Goal: Task Accomplishment & Management: Use online tool/utility

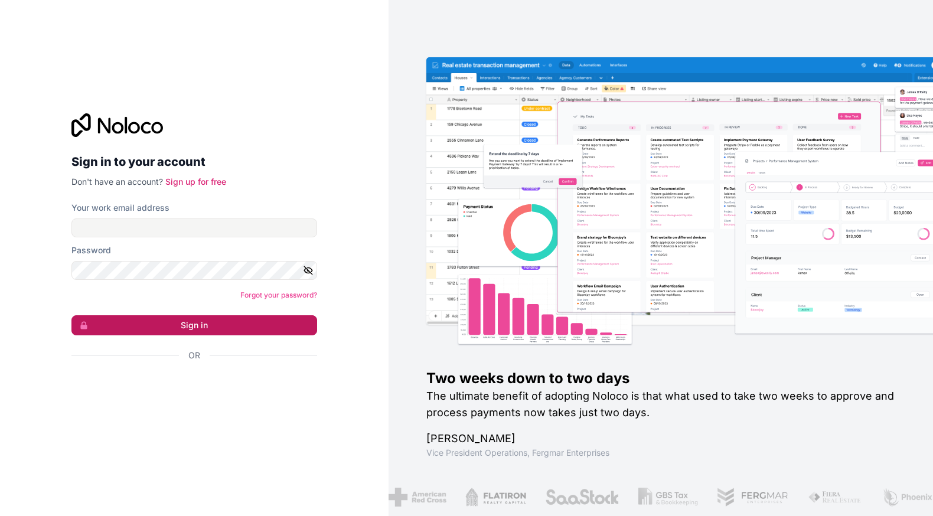
click at [215, 334] on button "Sign in" at bounding box center [194, 325] width 246 height 20
click at [159, 362] on div "Or" at bounding box center [194, 376] width 246 height 53
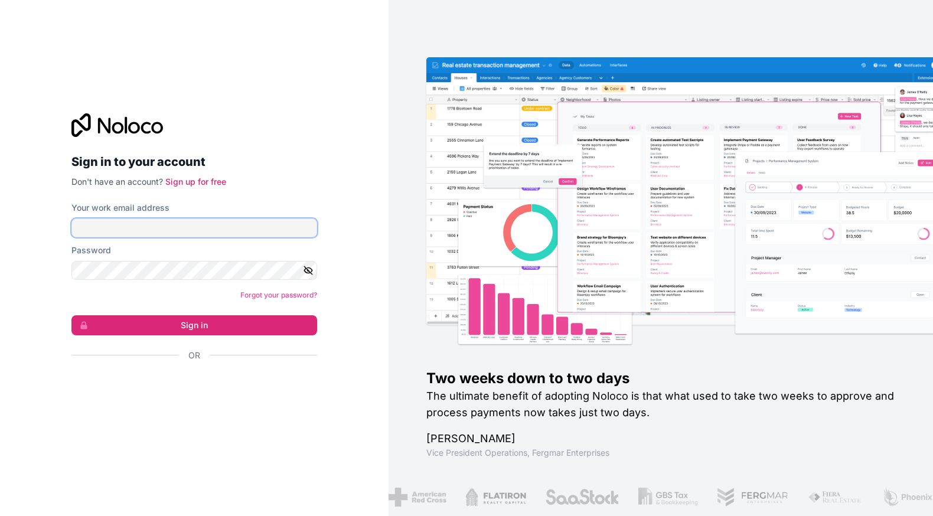
click at [196, 233] on input "Your work email address" at bounding box center [194, 227] width 246 height 19
click at [118, 244] on div "Password" at bounding box center [194, 250] width 246 height 12
click at [141, 227] on input "Your work email address" at bounding box center [194, 227] width 246 height 19
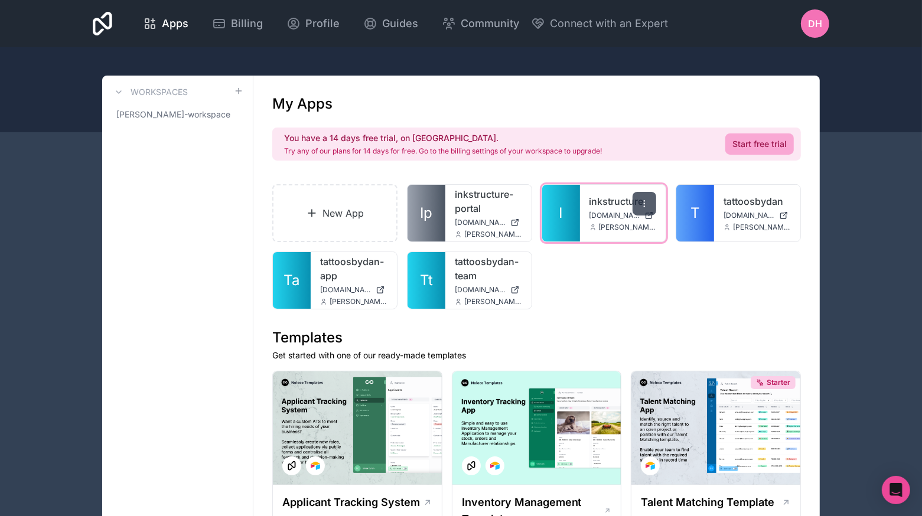
click at [644, 209] on div at bounding box center [644, 204] width 24 height 24
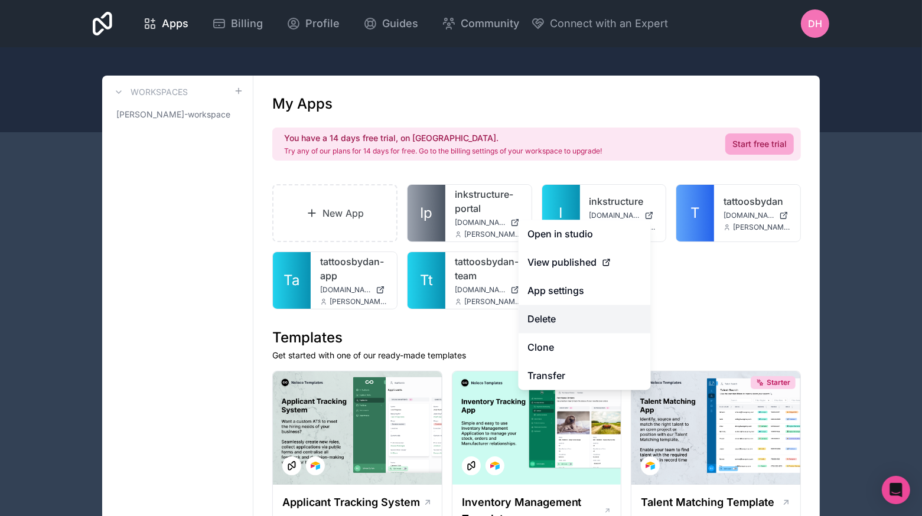
click at [574, 322] on button "Delete" at bounding box center [584, 319] width 132 height 28
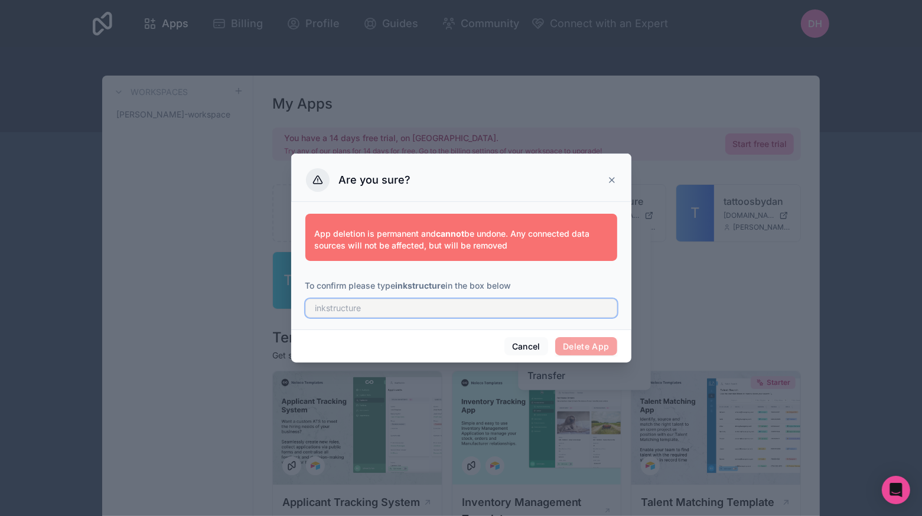
click at [498, 309] on input "text" at bounding box center [461, 308] width 312 height 19
type input "inkstructure"
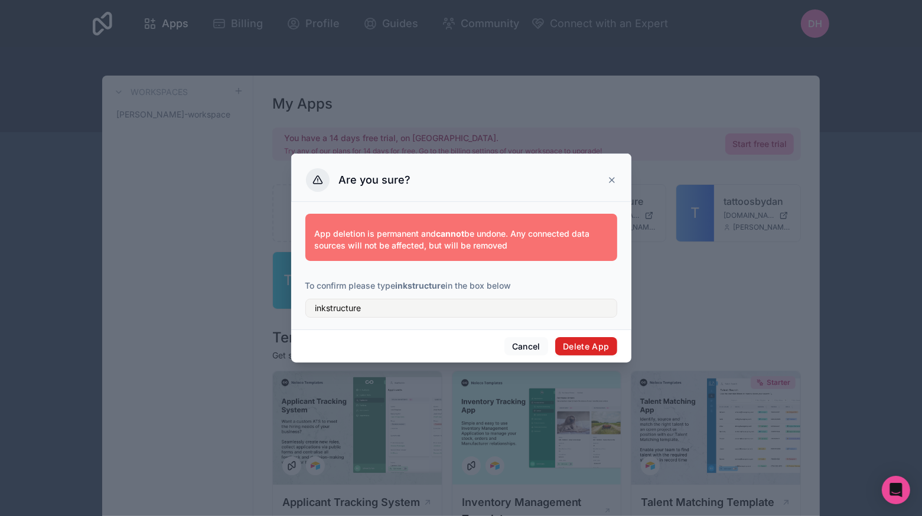
click at [595, 348] on button "Delete App" at bounding box center [586, 346] width 62 height 19
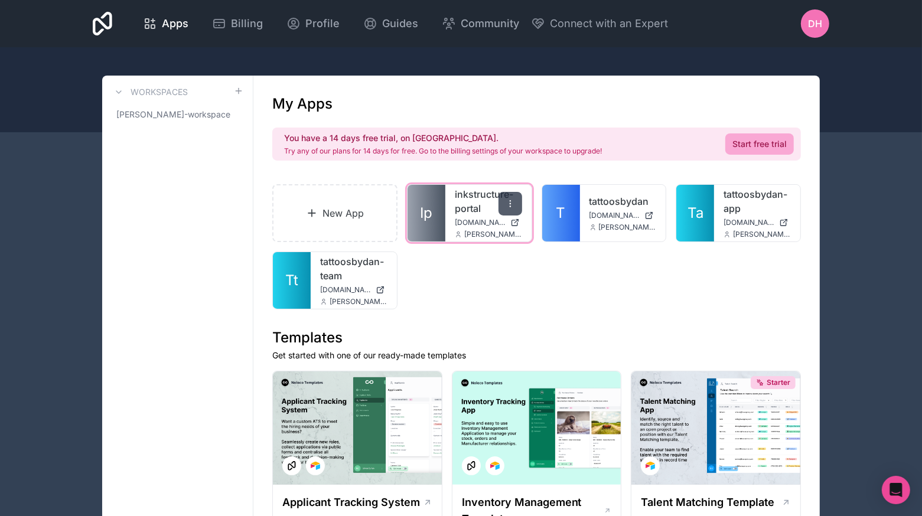
click at [511, 199] on icon at bounding box center [509, 203] width 9 height 9
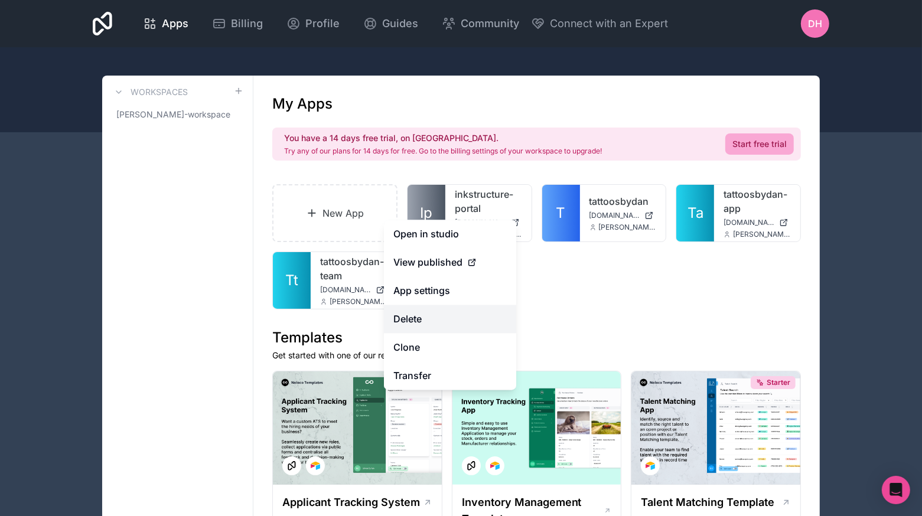
click at [446, 324] on button "Delete" at bounding box center [450, 319] width 132 height 28
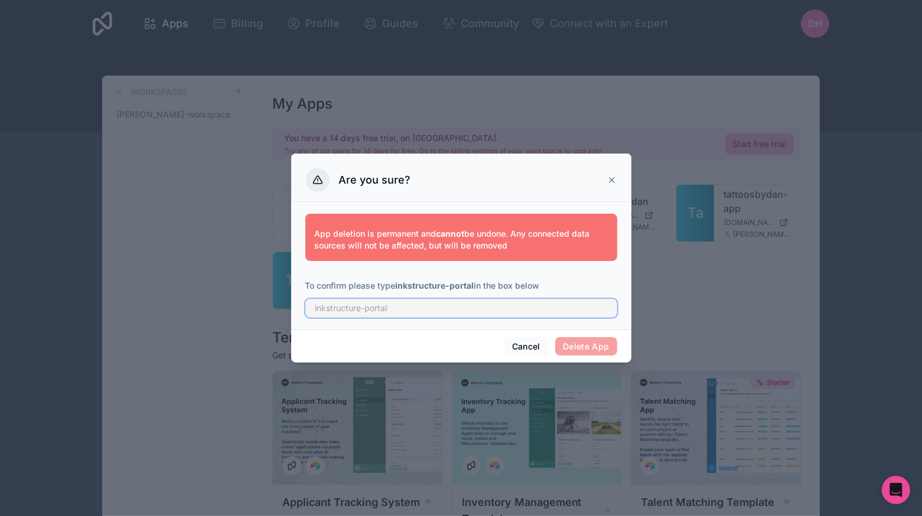
click at [522, 303] on input "text" at bounding box center [461, 308] width 312 height 19
type input "inkstructure-portal"
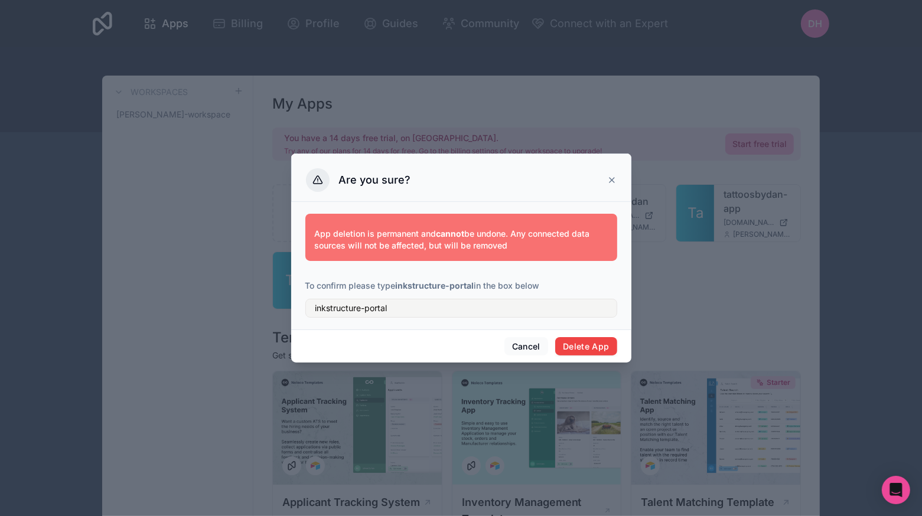
click at [613, 356] on div "Cancel Delete App" at bounding box center [461, 346] width 340 height 34
click at [612, 355] on div "Cancel Delete App" at bounding box center [461, 346] width 340 height 34
click at [601, 344] on button "Delete App" at bounding box center [586, 346] width 62 height 19
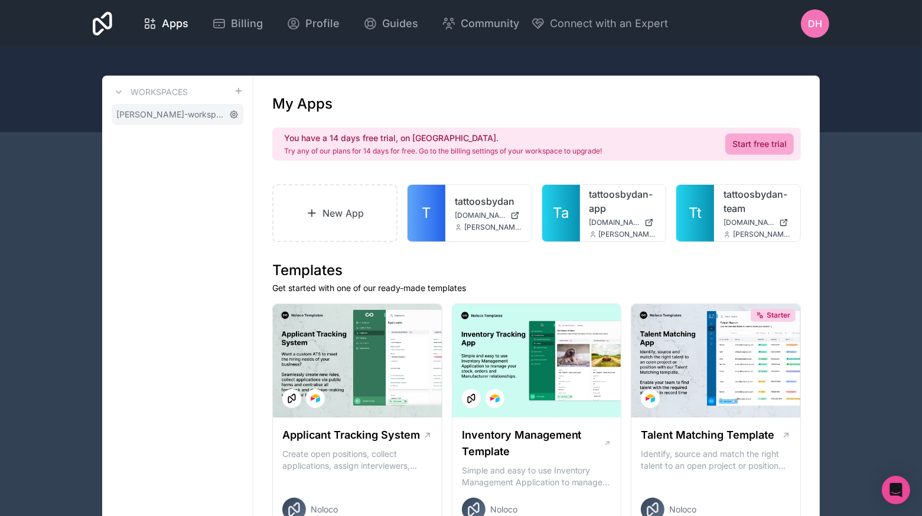
click at [237, 115] on icon at bounding box center [233, 114] width 9 height 9
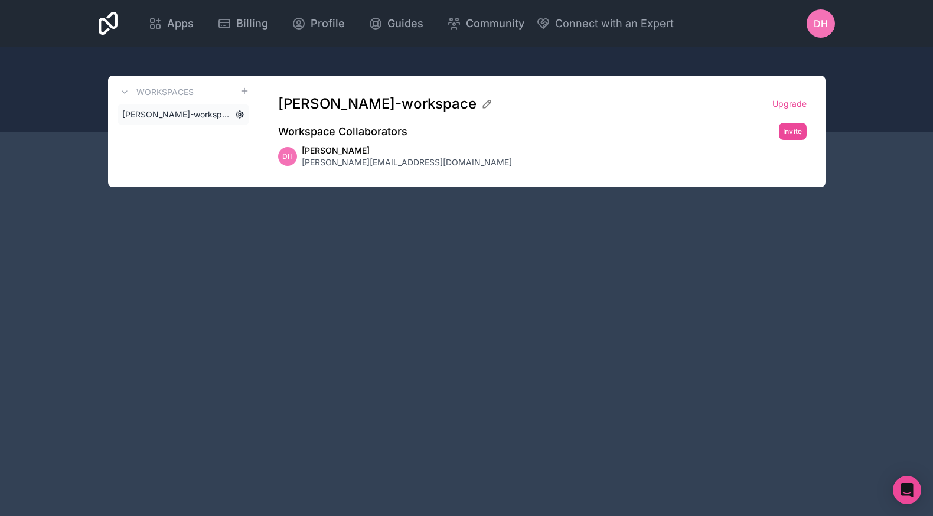
click at [237, 116] on icon at bounding box center [239, 114] width 7 height 7
click at [234, 91] on div "Workspaces" at bounding box center [184, 92] width 132 height 14
click at [245, 119] on link "dan-hughes-workspace" at bounding box center [184, 114] width 132 height 21
click at [239, 118] on icon at bounding box center [239, 114] width 7 height 7
click at [203, 116] on span "dan-hughes-workspace" at bounding box center [176, 115] width 108 height 12
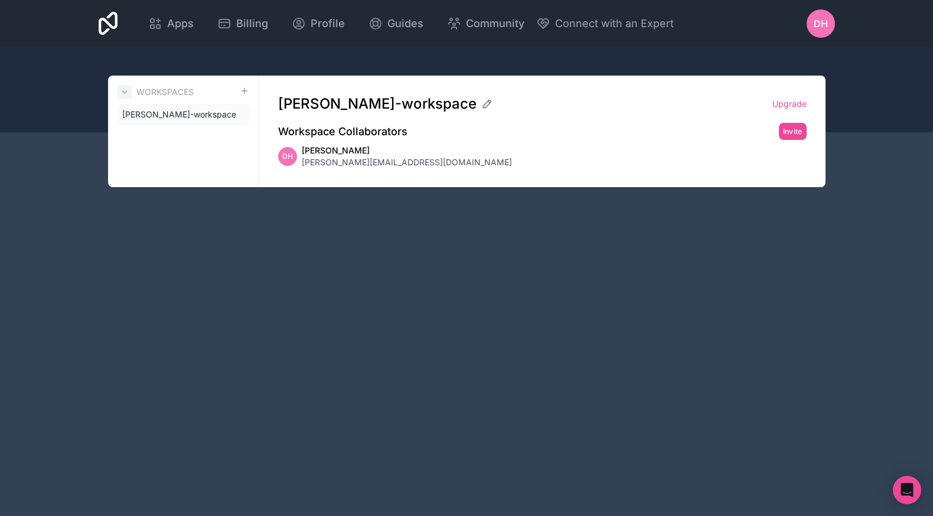
click at [127, 91] on icon at bounding box center [124, 91] width 9 height 9
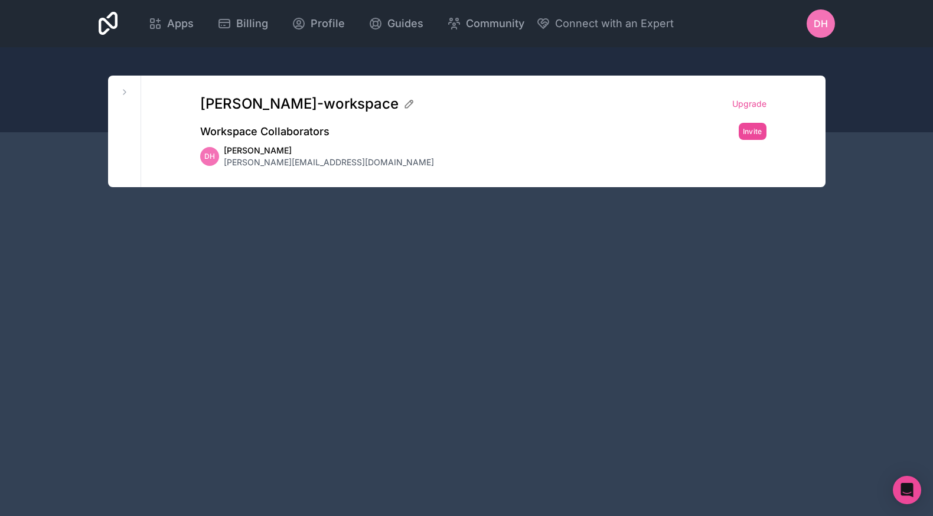
click at [245, 162] on span "dan@tattoosbydan.co.uk" at bounding box center [329, 162] width 210 height 12
click at [260, 125] on h2 "Workspace Collaborators" at bounding box center [264, 131] width 129 height 17
click at [313, 119] on div "dan-hughes-workspace Upgrade Workspace Collaborators Invite DH Dan Hughes dan@t…" at bounding box center [483, 132] width 604 height 112
click at [120, 93] on icon at bounding box center [124, 91] width 9 height 9
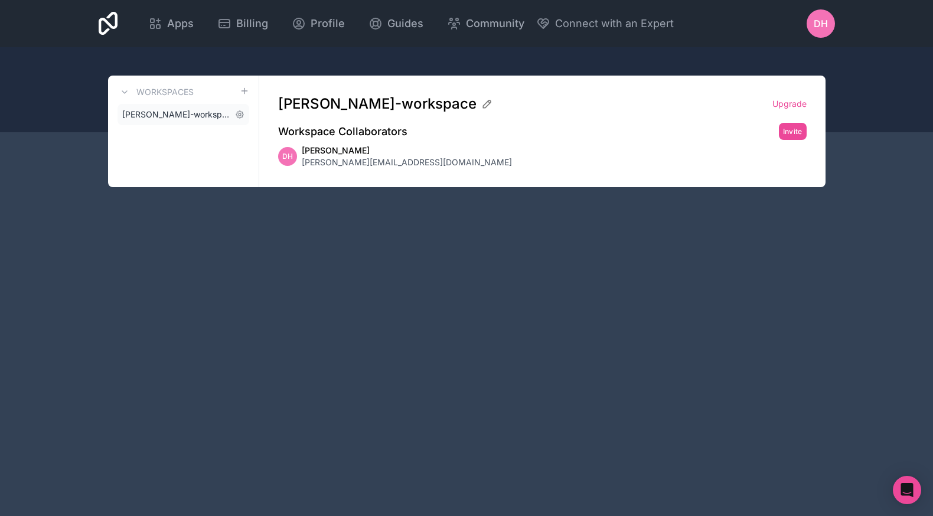
click at [201, 110] on span "dan-hughes-workspace" at bounding box center [176, 115] width 108 height 12
click at [239, 110] on icon at bounding box center [239, 114] width 9 height 9
click at [239, 112] on icon at bounding box center [239, 114] width 9 height 9
click at [238, 122] on link "dan-hughes-workspace" at bounding box center [184, 114] width 132 height 21
click at [163, 11] on link "Apps" at bounding box center [171, 24] width 64 height 26
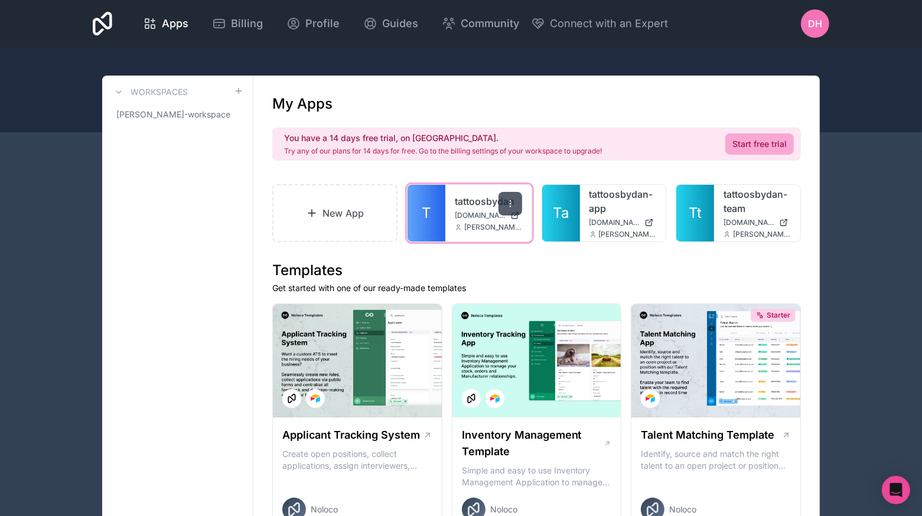
click at [511, 198] on div at bounding box center [510, 204] width 24 height 24
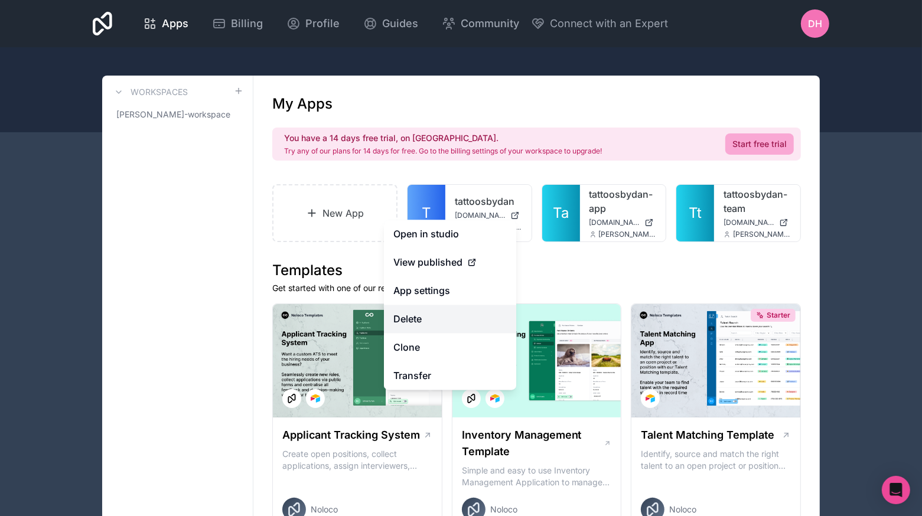
click at [431, 319] on button "Delete" at bounding box center [450, 319] width 132 height 28
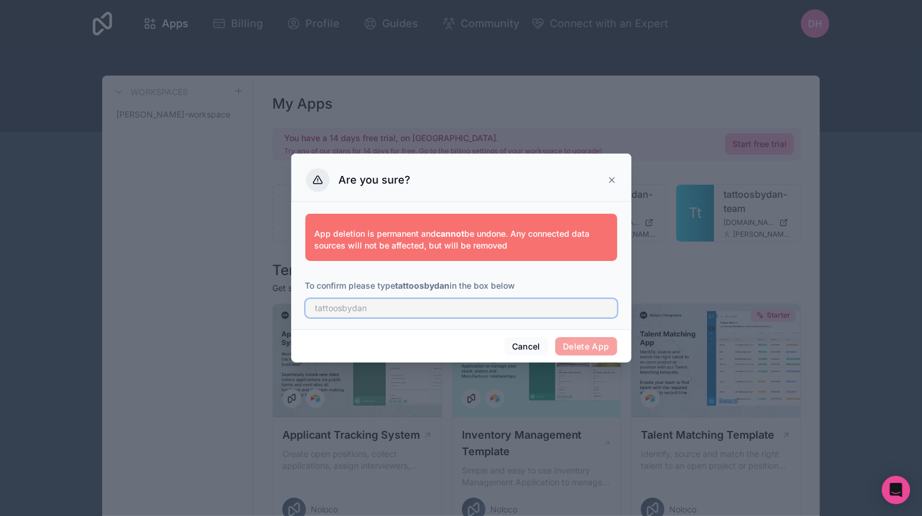
click at [409, 308] on input "text" at bounding box center [461, 308] width 312 height 19
type input "tattoosbydan"
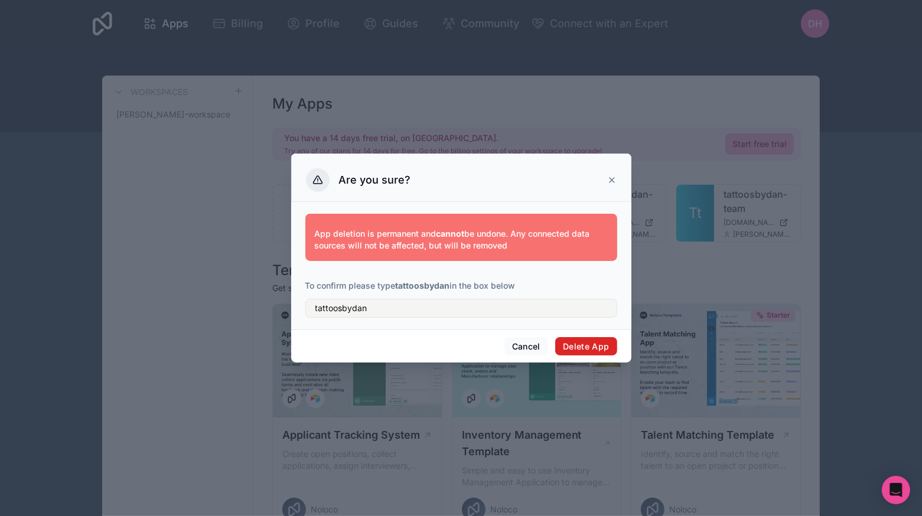
click at [595, 351] on button "Delete App" at bounding box center [586, 346] width 62 height 19
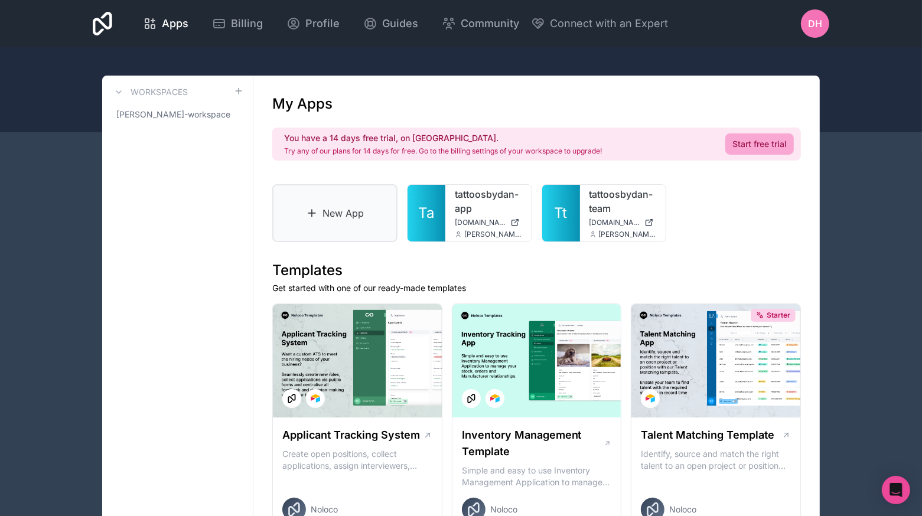
click at [351, 214] on link "New App" at bounding box center [334, 213] width 125 height 58
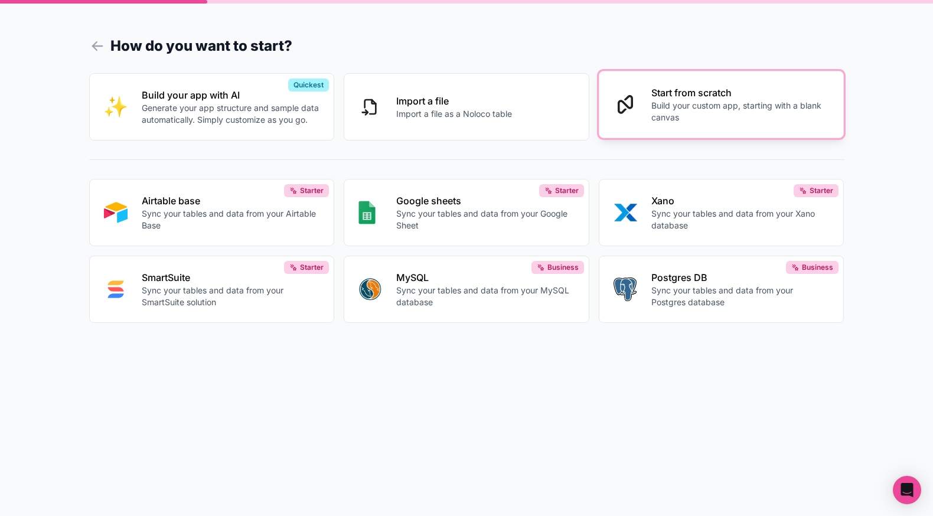
click at [649, 100] on button "Start from scratch Build your custom app, starting with a blank canvas" at bounding box center [722, 104] width 246 height 67
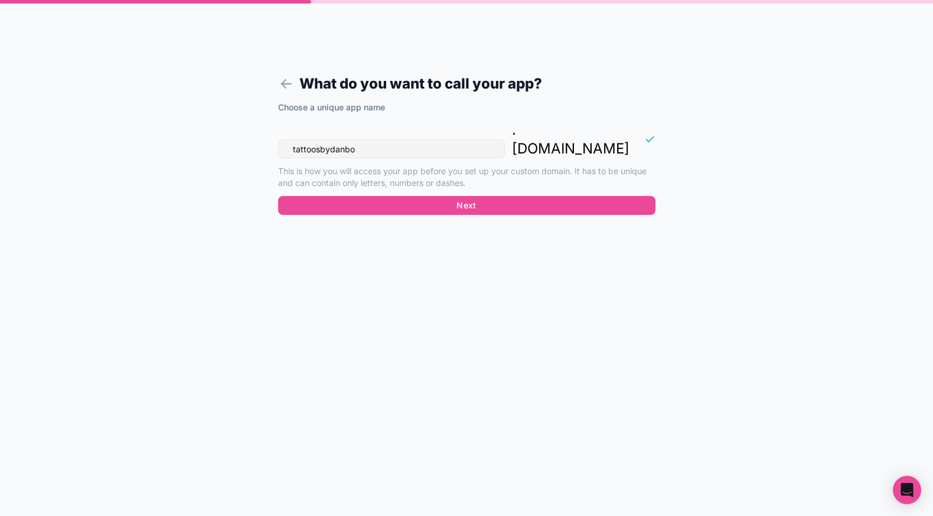
type input "tattoosbydanboo"
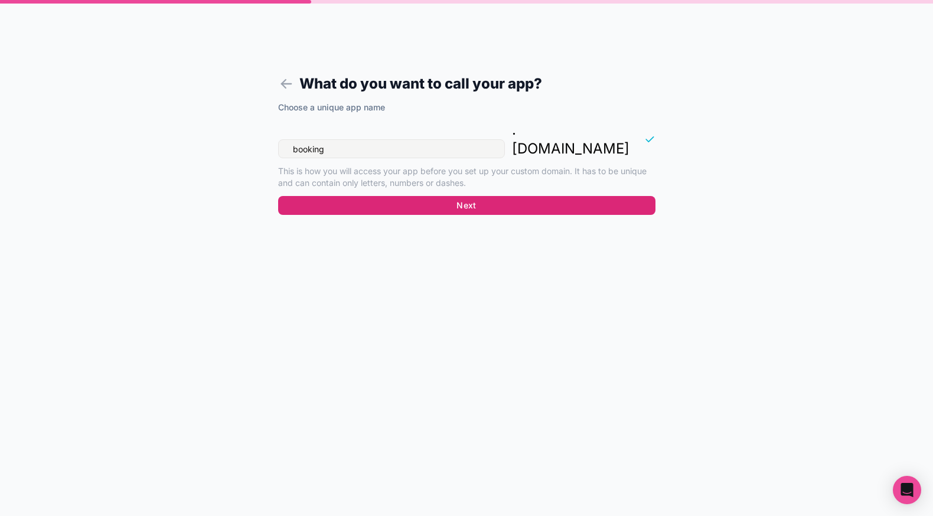
type input "booking"
click at [389, 196] on button "Next" at bounding box center [466, 205] width 377 height 19
